Goal: Task Accomplishment & Management: Manage account settings

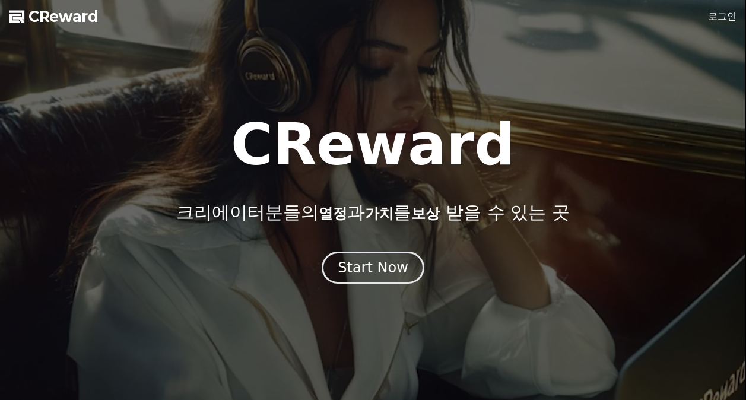
click at [706, 20] on div at bounding box center [373, 200] width 746 height 400
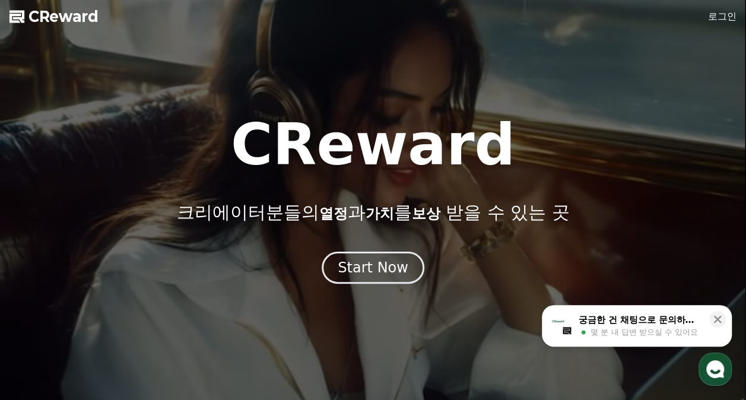
click at [709, 19] on link "로그인" at bounding box center [722, 16] width 28 height 14
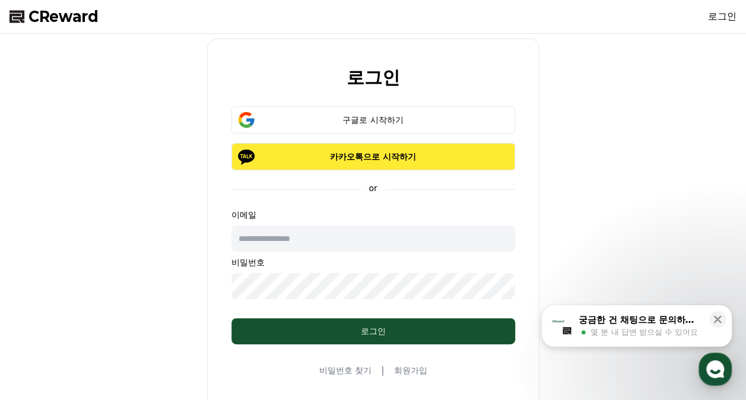
click at [465, 165] on button "카카오톡으로 시작하기" at bounding box center [373, 156] width 284 height 27
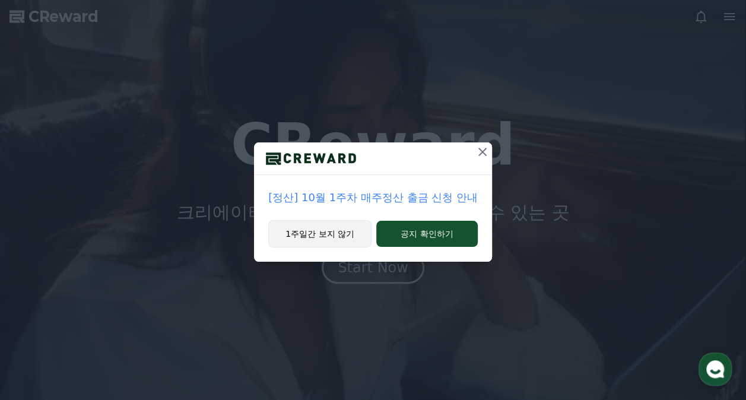
click at [341, 229] on button "1주일간 보지 않기" at bounding box center [319, 233] width 103 height 27
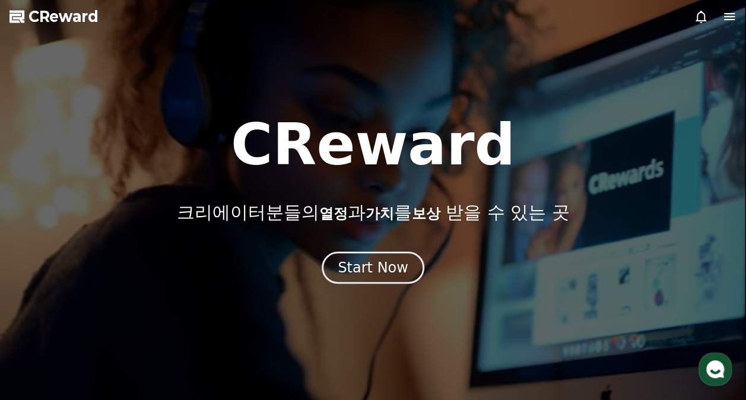
click at [723, 14] on icon at bounding box center [729, 16] width 14 height 14
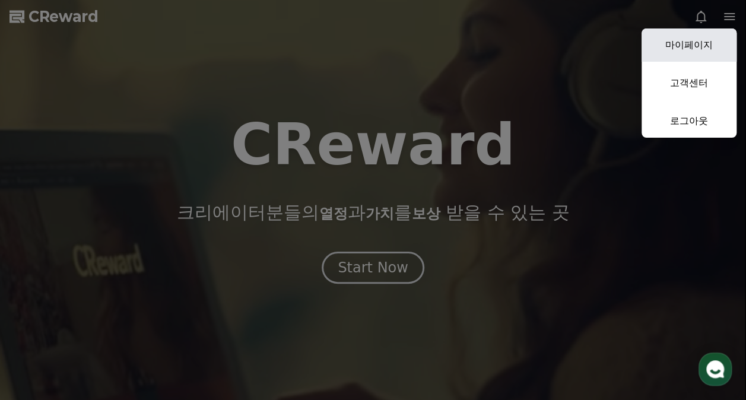
click at [695, 42] on link "마이페이지" at bounding box center [688, 44] width 95 height 33
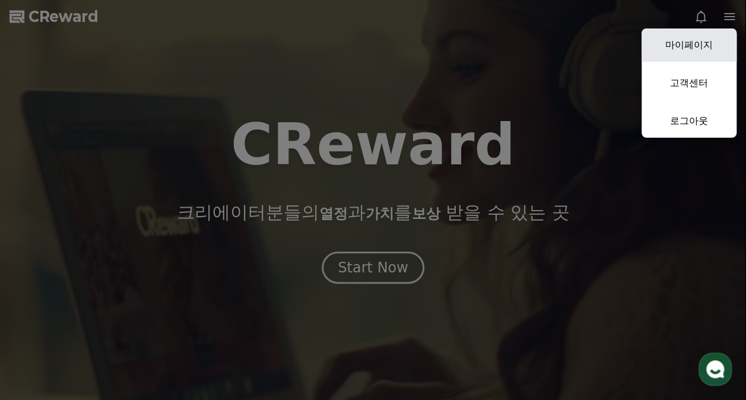
select select "**********"
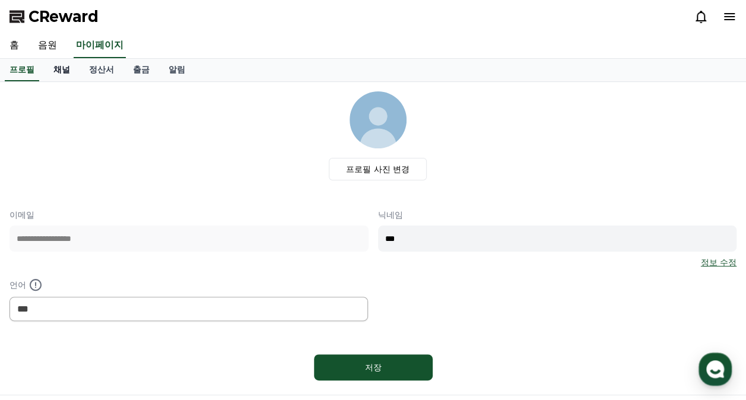
click at [66, 68] on link "채널" at bounding box center [62, 70] width 36 height 23
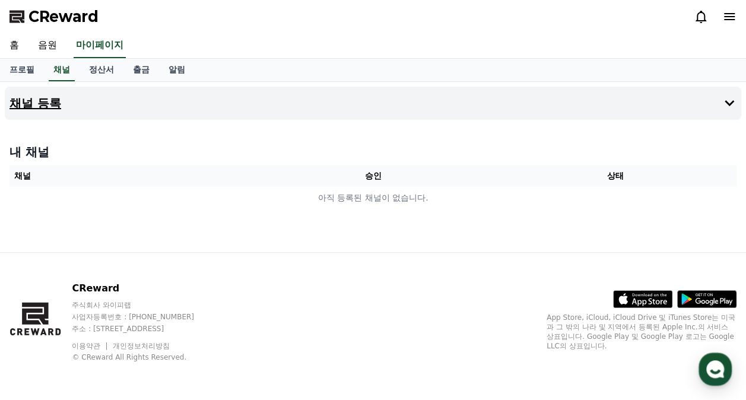
click at [435, 98] on button "채널 등록" at bounding box center [373, 103] width 736 height 33
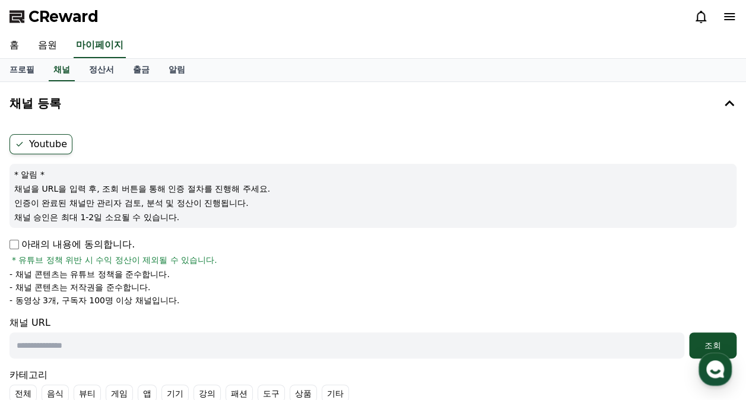
click at [8, 240] on div "Youtube * 알림 * 채널을 URL을 입력 후, 조회 버튼을 통해 인증 절차를 진행해 주세요. 인증이 완료된 채널만 관리자 검토, 분석 …" at bounding box center [373, 285] width 736 height 313
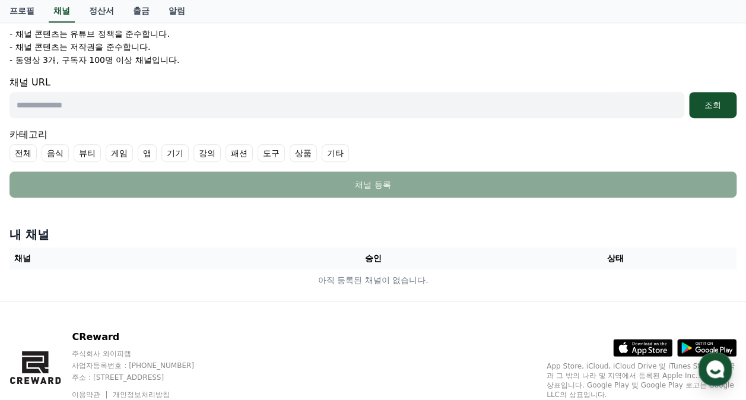
scroll to position [287, 0]
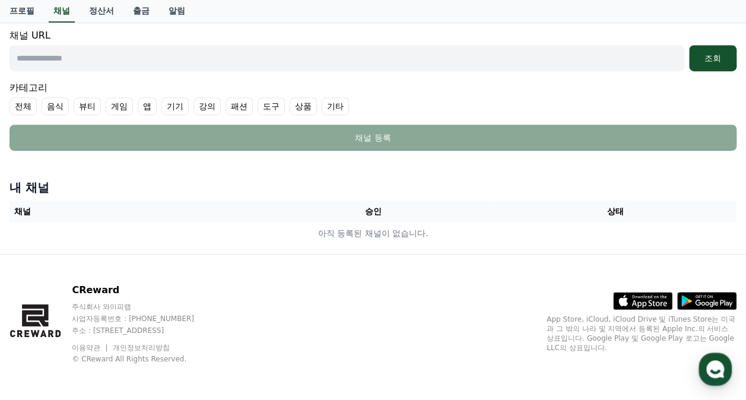
click at [164, 61] on input "text" at bounding box center [346, 58] width 675 height 26
paste input "**********"
type input "**********"
click at [336, 106] on label "기타" at bounding box center [335, 106] width 27 height 18
click at [336, 106] on label "기타" at bounding box center [343, 106] width 42 height 18
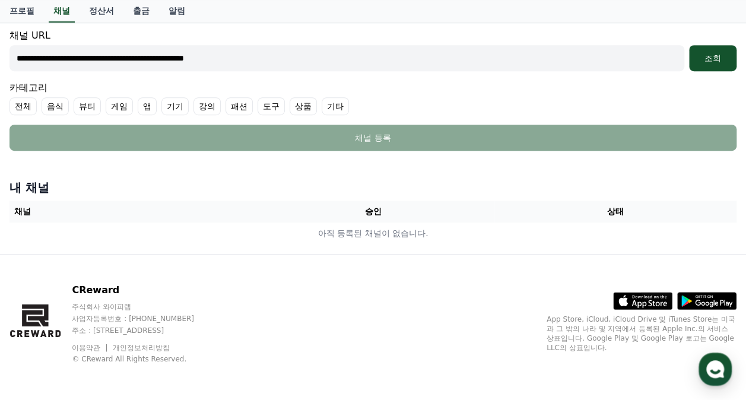
click at [336, 106] on label "기타" at bounding box center [335, 106] width 27 height 18
click at [329, 104] on icon at bounding box center [331, 105] width 9 height 9
click at [334, 102] on label "기타" at bounding box center [335, 106] width 27 height 18
click at [12, 102] on label "전체" at bounding box center [22, 106] width 27 height 18
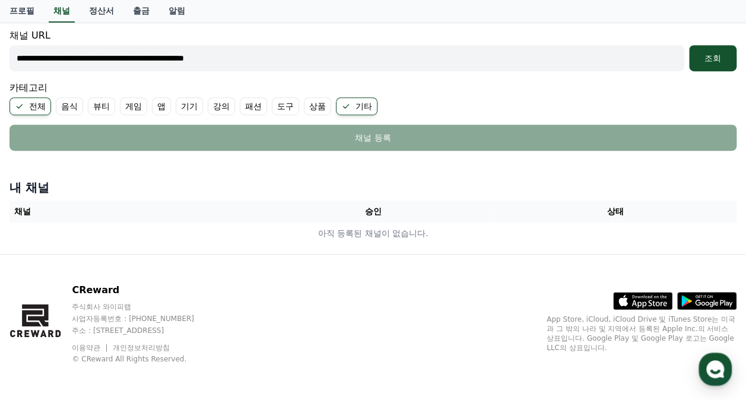
click at [17, 102] on icon at bounding box center [19, 105] width 9 height 9
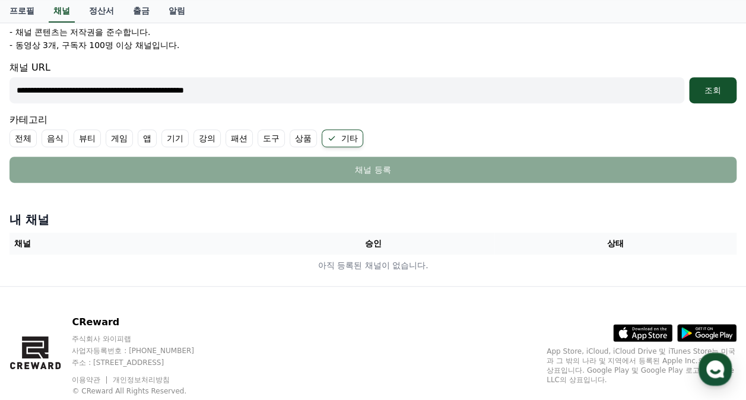
scroll to position [228, 0]
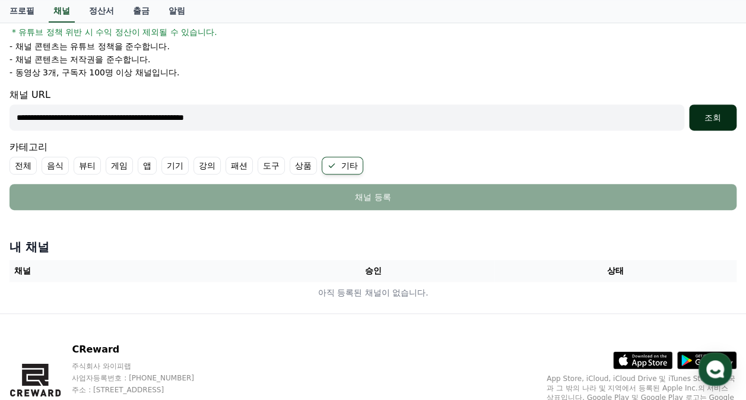
click at [727, 115] on div "조회" at bounding box center [713, 118] width 38 height 12
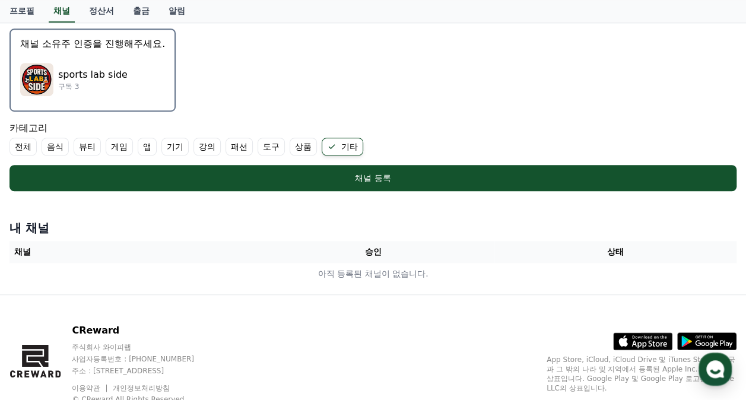
scroll to position [380, 0]
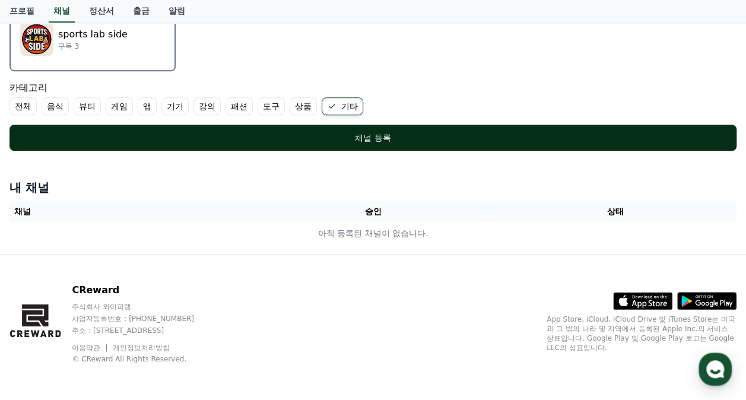
click at [168, 139] on div "채널 등록" at bounding box center [372, 138] width 679 height 12
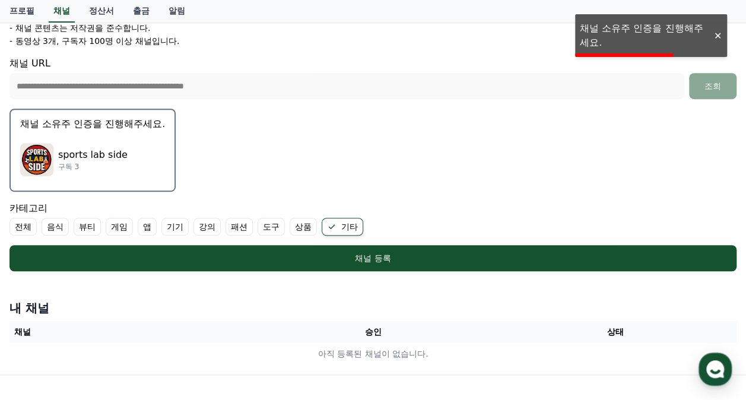
scroll to position [142, 0]
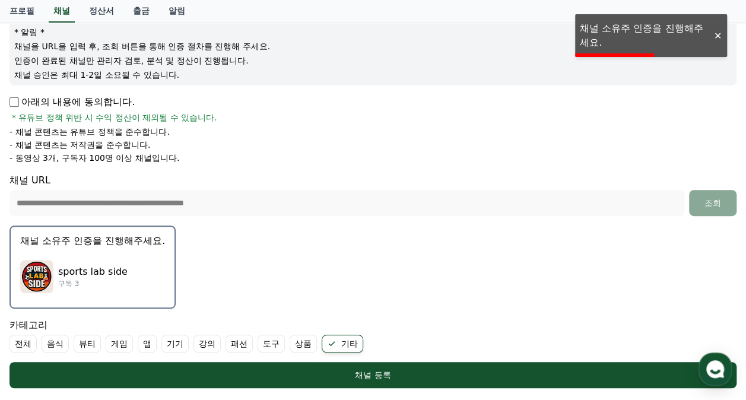
click at [136, 247] on button "채널 소유주 인증을 진행해주세요. sports lab side 구독 3" at bounding box center [92, 266] width 166 height 83
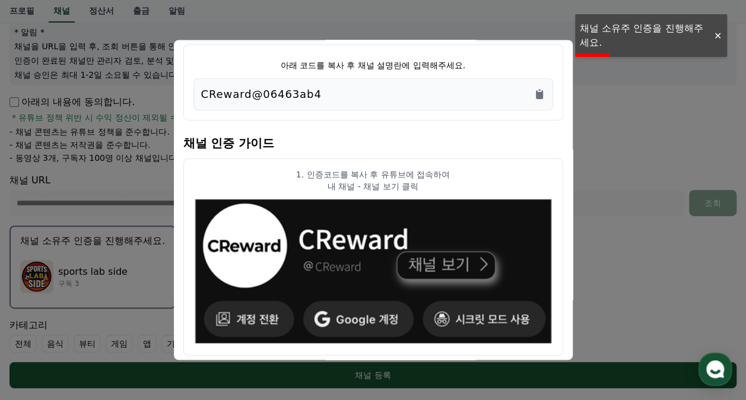
scroll to position [0, 0]
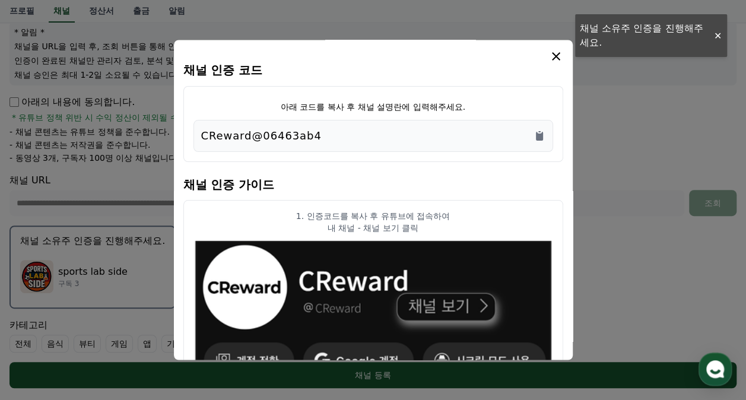
click at [335, 134] on div "CReward@06463ab4" at bounding box center [373, 136] width 344 height 17
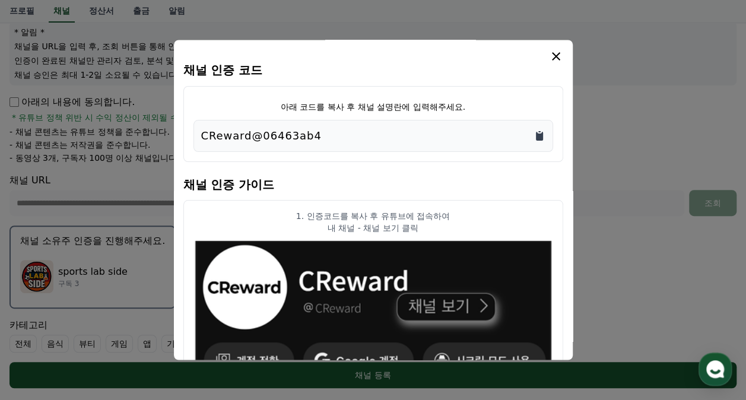
click at [535, 136] on icon "Copy to clipboard" at bounding box center [539, 136] width 12 height 12
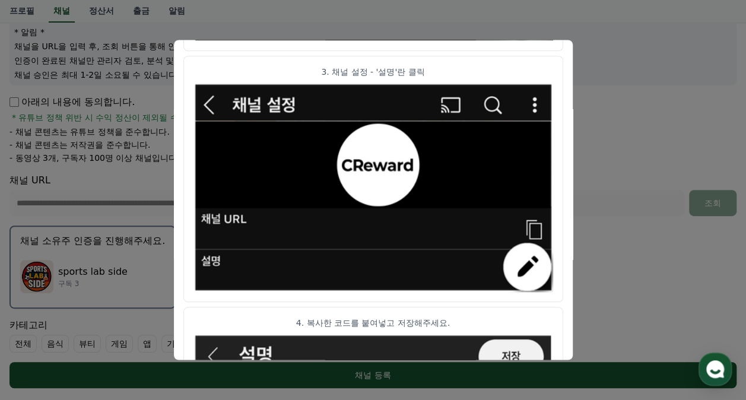
scroll to position [702, 0]
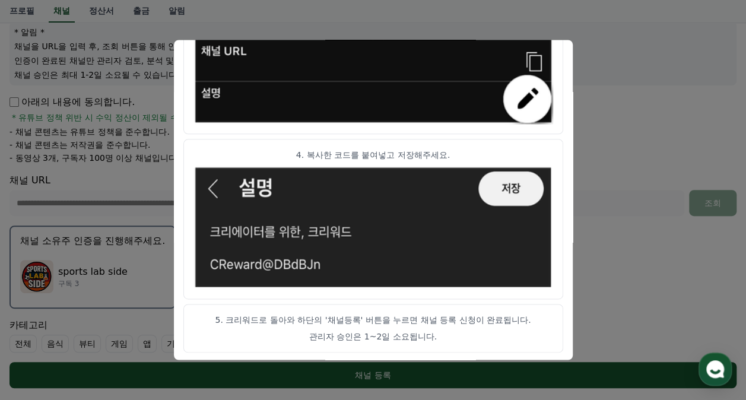
click at [619, 142] on button "close modal" at bounding box center [373, 200] width 746 height 400
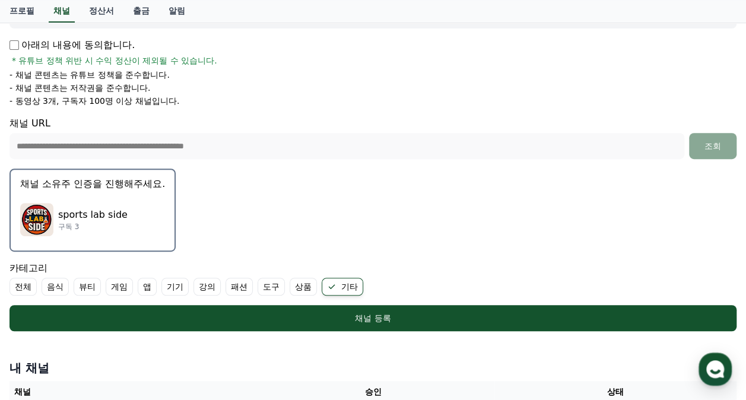
scroll to position [261, 0]
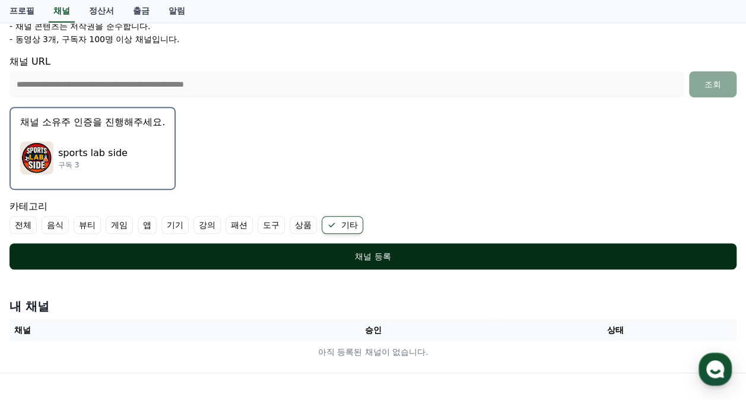
click at [378, 257] on div "채널 등록" at bounding box center [372, 256] width 679 height 12
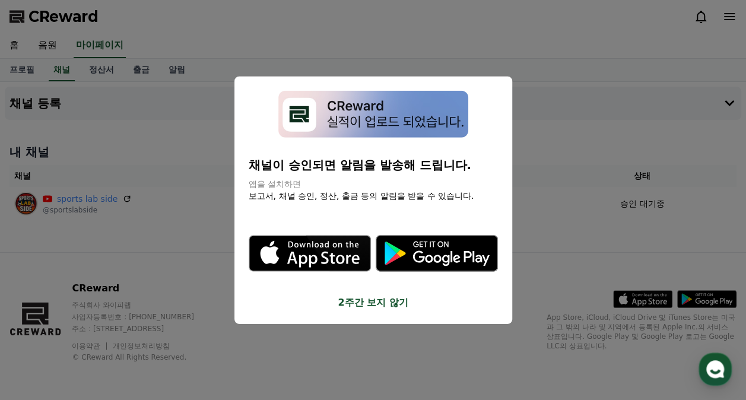
click at [396, 298] on button "2주간 보지 않기" at bounding box center [373, 302] width 249 height 14
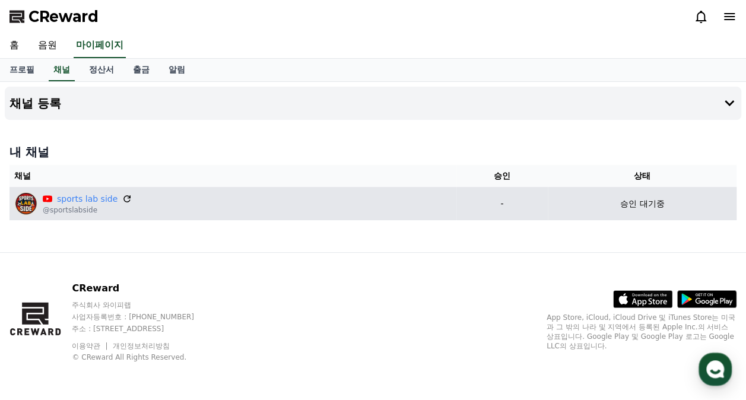
click at [122, 199] on icon at bounding box center [127, 198] width 11 height 11
